Goal: Contribute content

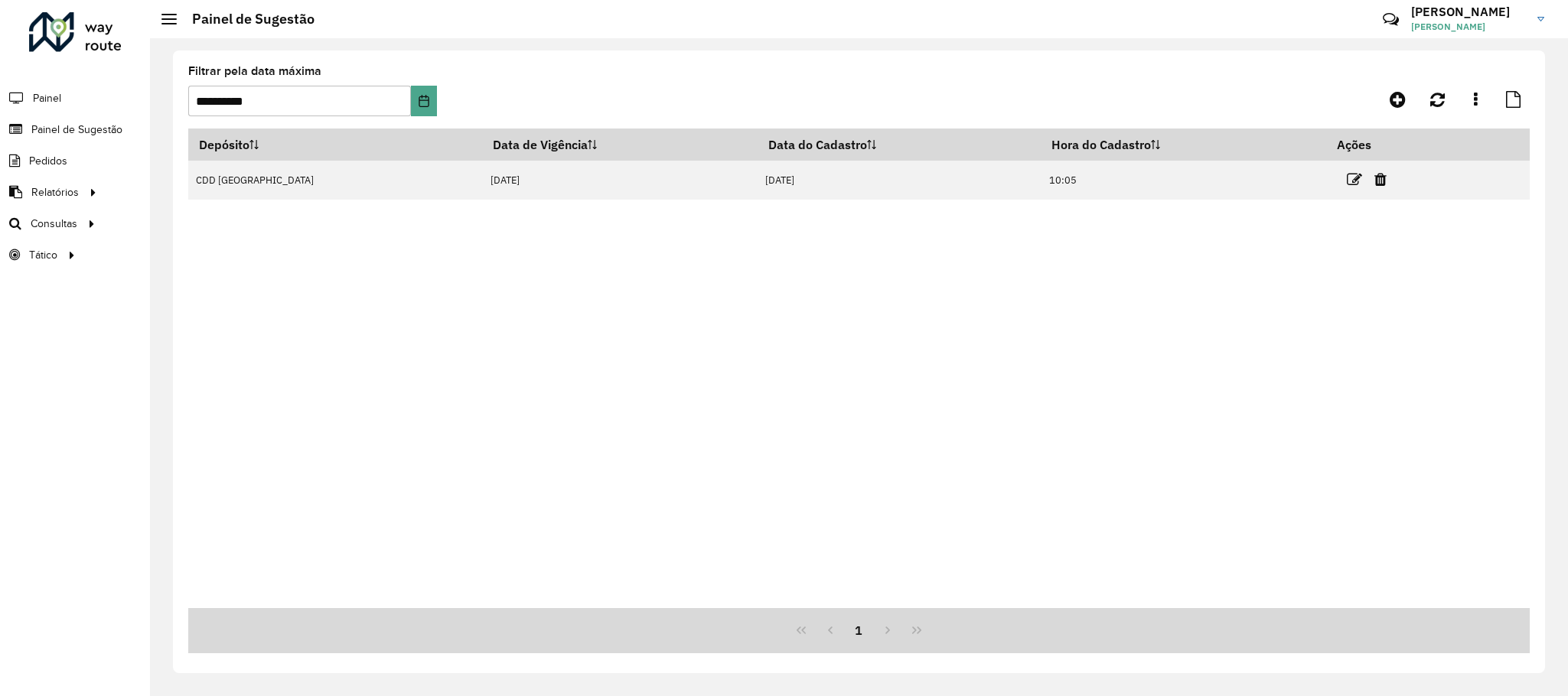
click at [1326, 178] on td at bounding box center [1372, 179] width 92 height 38
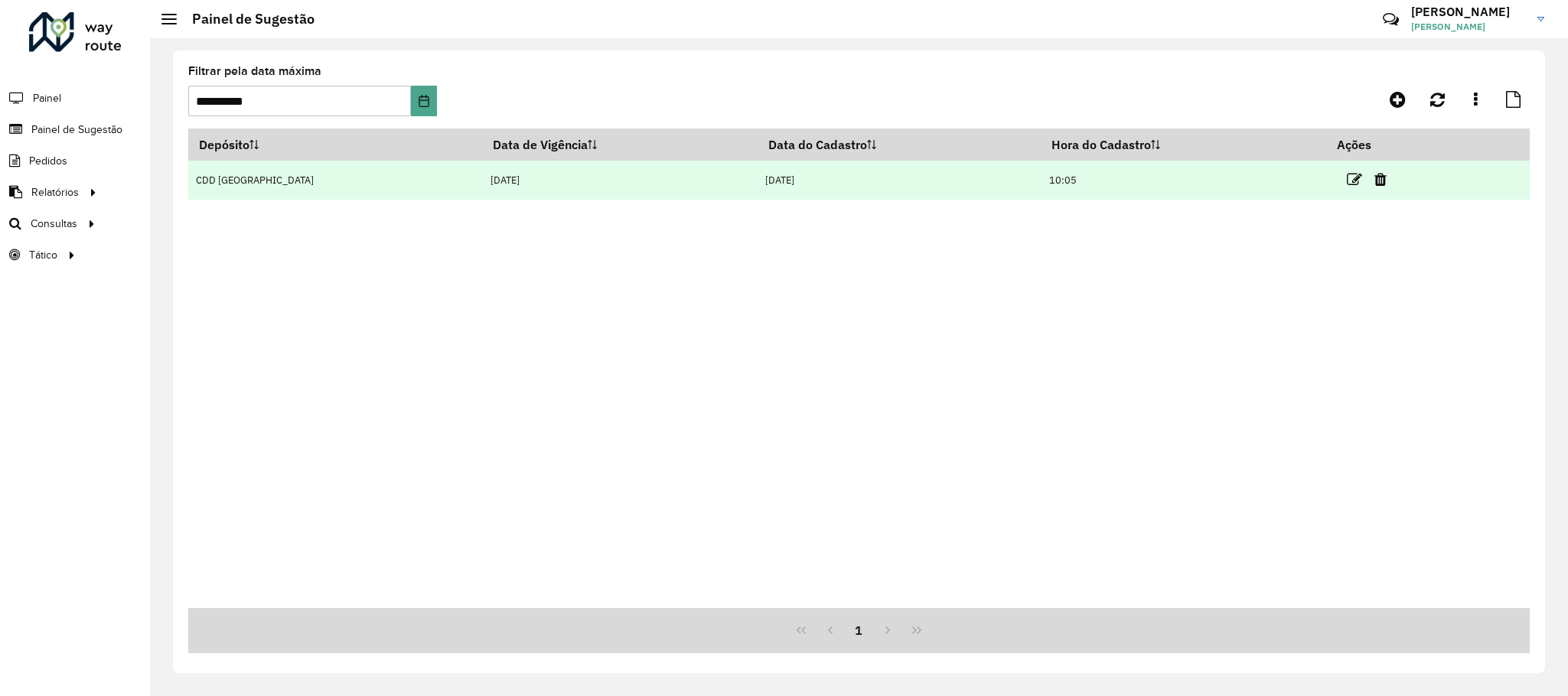
click at [1330, 178] on td at bounding box center [1372, 179] width 92 height 38
click at [1346, 179] on icon at bounding box center [1353, 179] width 15 height 15
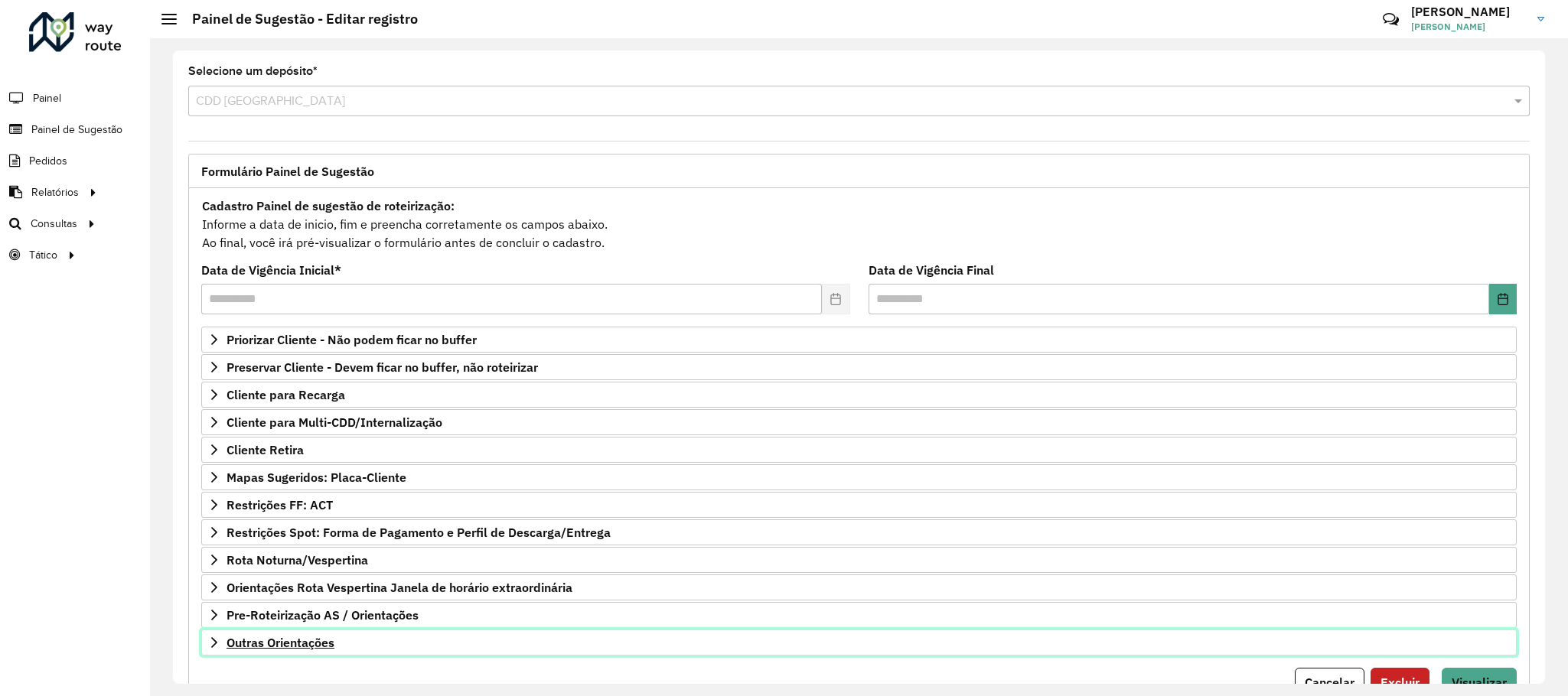
click at [287, 655] on link "Outras Orientações" at bounding box center [858, 642] width 1316 height 26
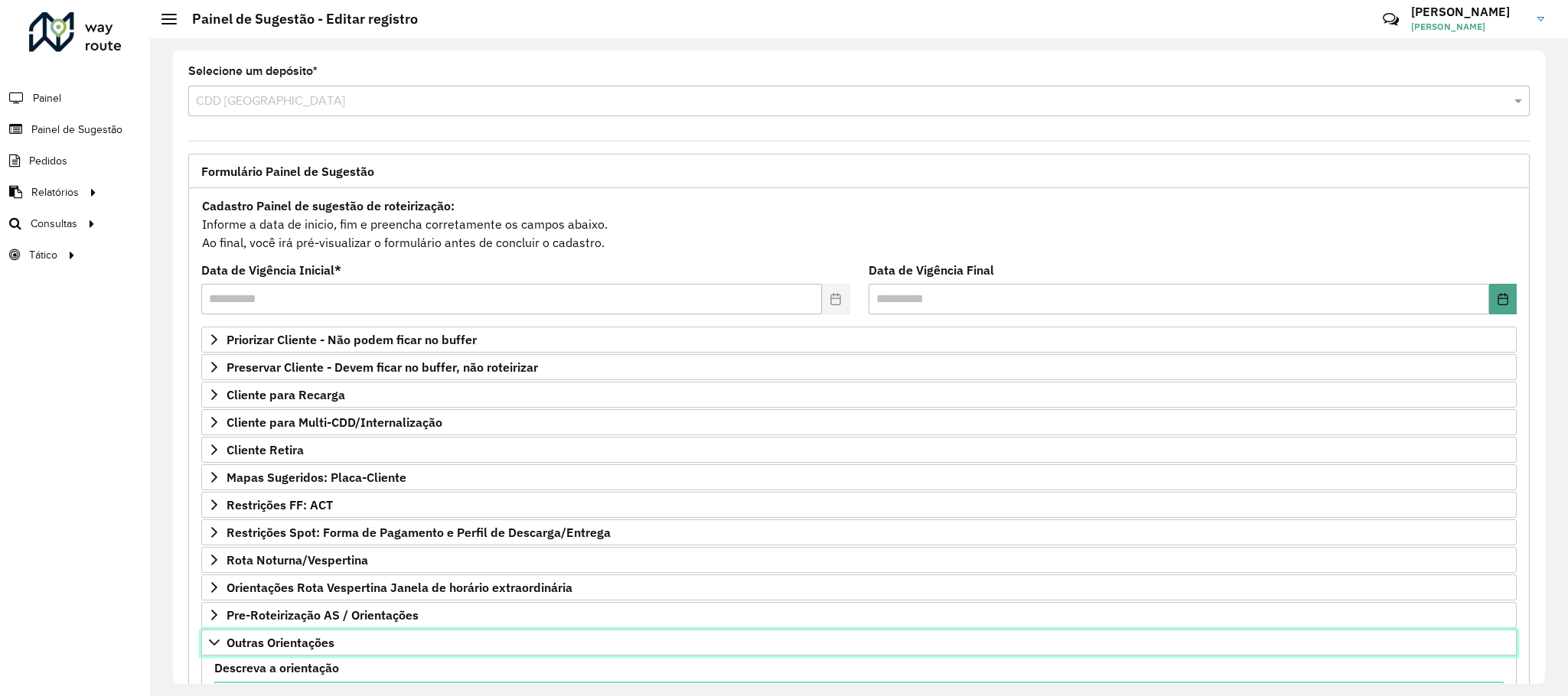
scroll to position [255, 0]
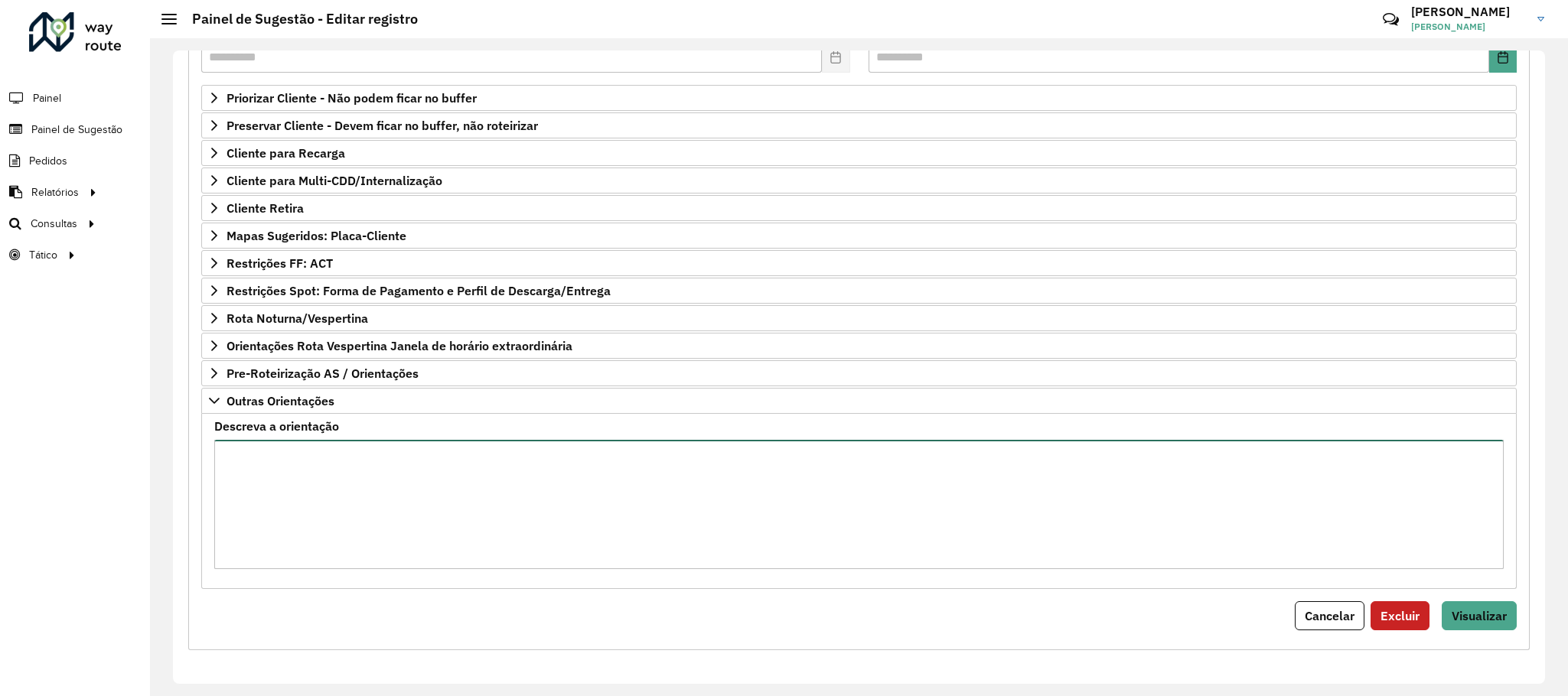
click at [342, 519] on textarea "Descreva a orientação" at bounding box center [859, 504] width 1289 height 129
type textarea "**********"
click at [1455, 627] on button "Visualizar" at bounding box center [1479, 616] width 75 height 29
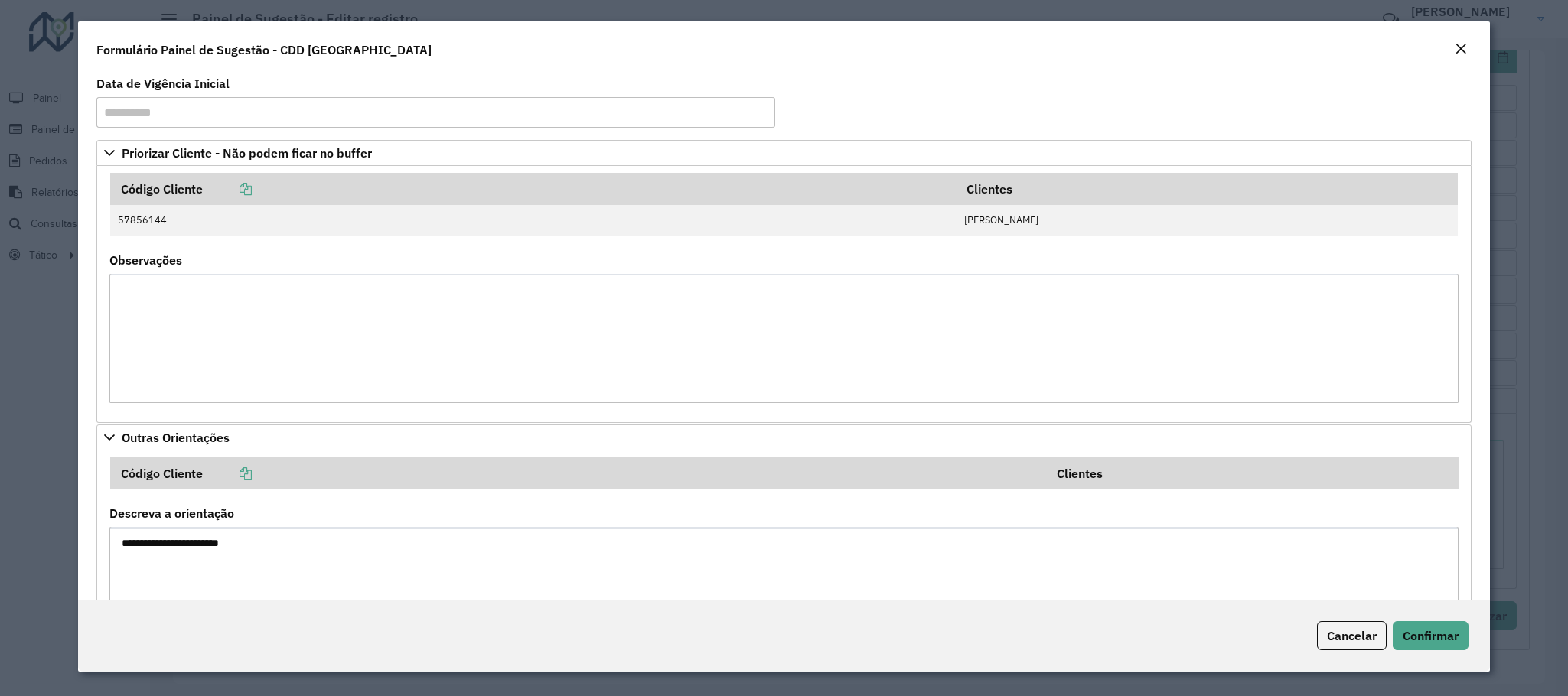
click at [1424, 618] on div "Cancelar Confirmar" at bounding box center [784, 636] width 1411 height 72
click at [1423, 622] on button "Confirmar" at bounding box center [1430, 636] width 76 height 29
